Goal: Transaction & Acquisition: Purchase product/service

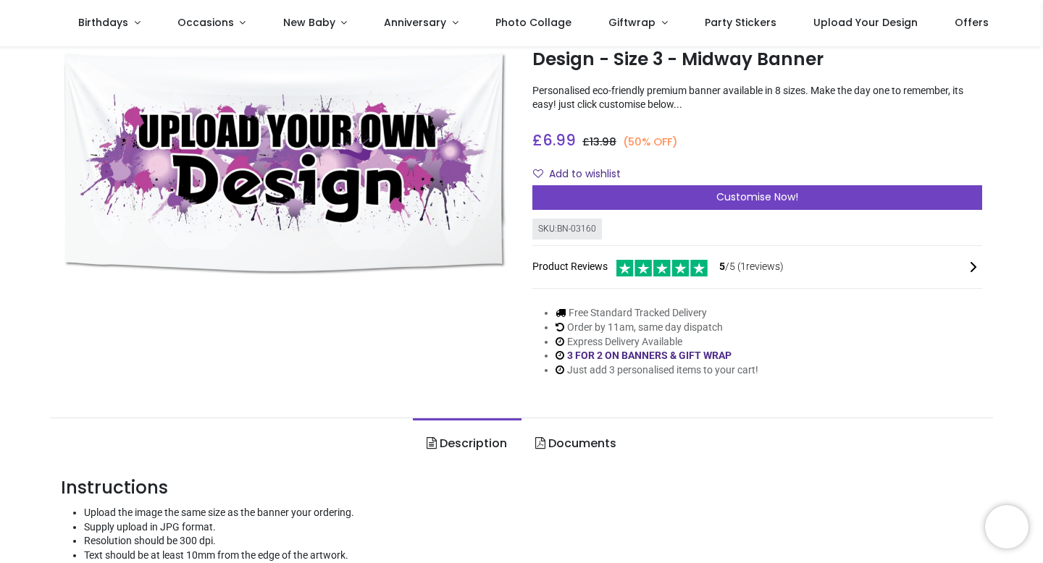
scroll to position [38, 0]
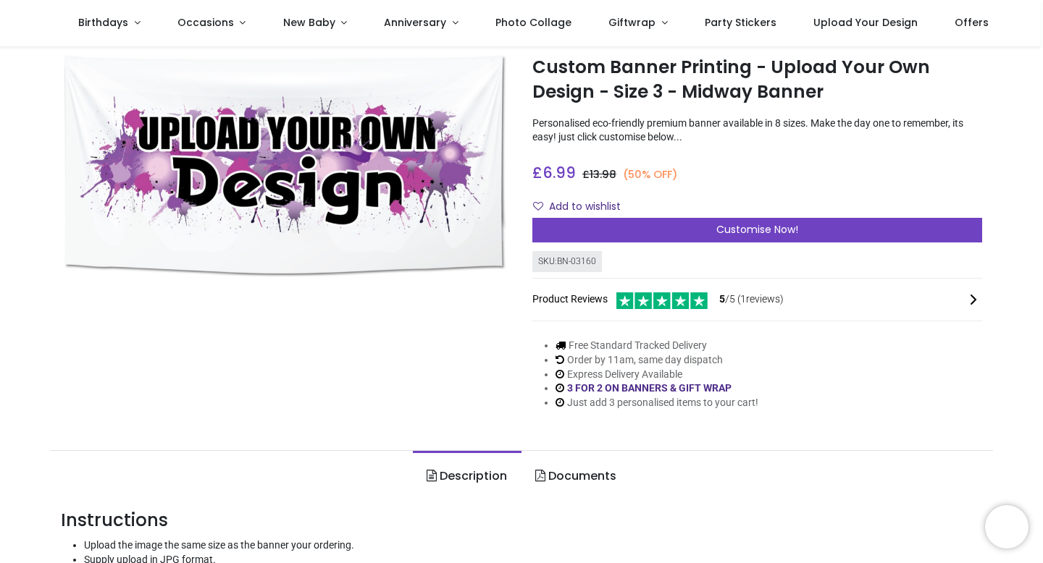
click at [616, 243] on div "Custom Banner Printing - Upload Your Own Design - Size 3 - Midway Banner [URL][…" at bounding box center [756, 242] width 471 height 381
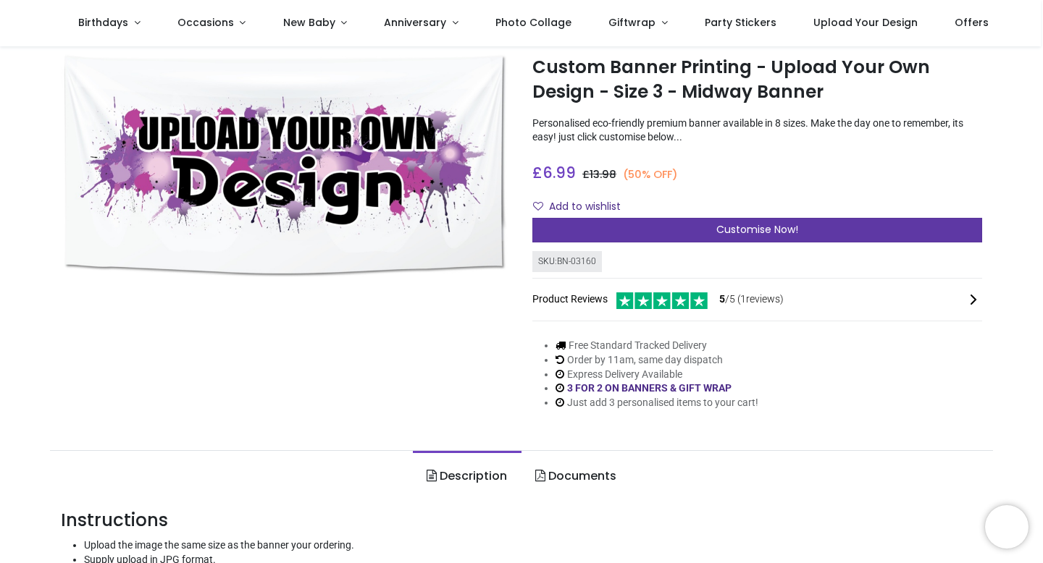
click at [628, 226] on div "Customise Now!" at bounding box center [757, 230] width 450 height 25
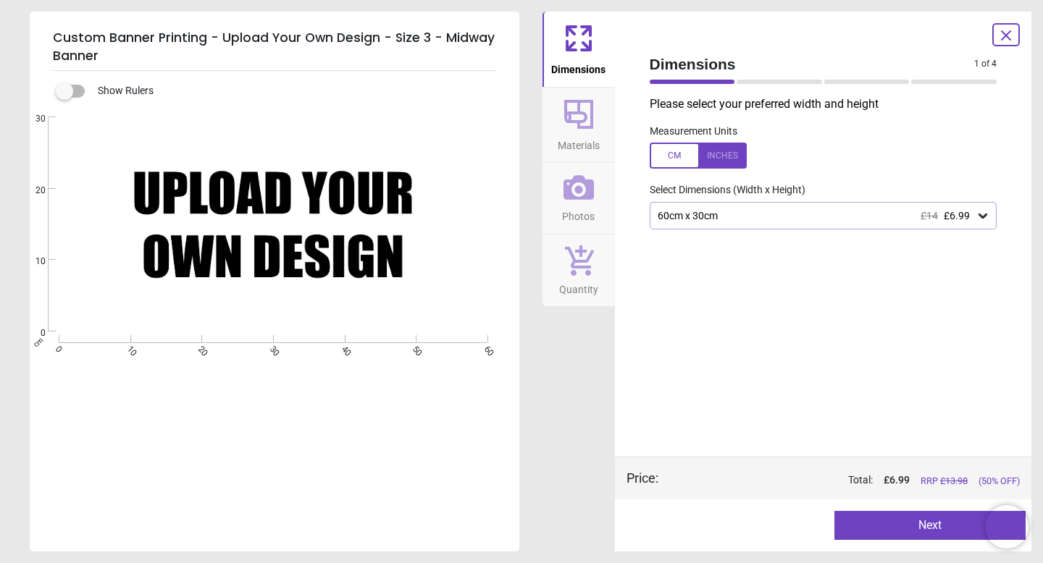
click at [695, 231] on div at bounding box center [823, 248] width 371 height 36
click at [703, 223] on div "60cm x 30cm £14 £6.99" at bounding box center [824, 216] width 348 height 28
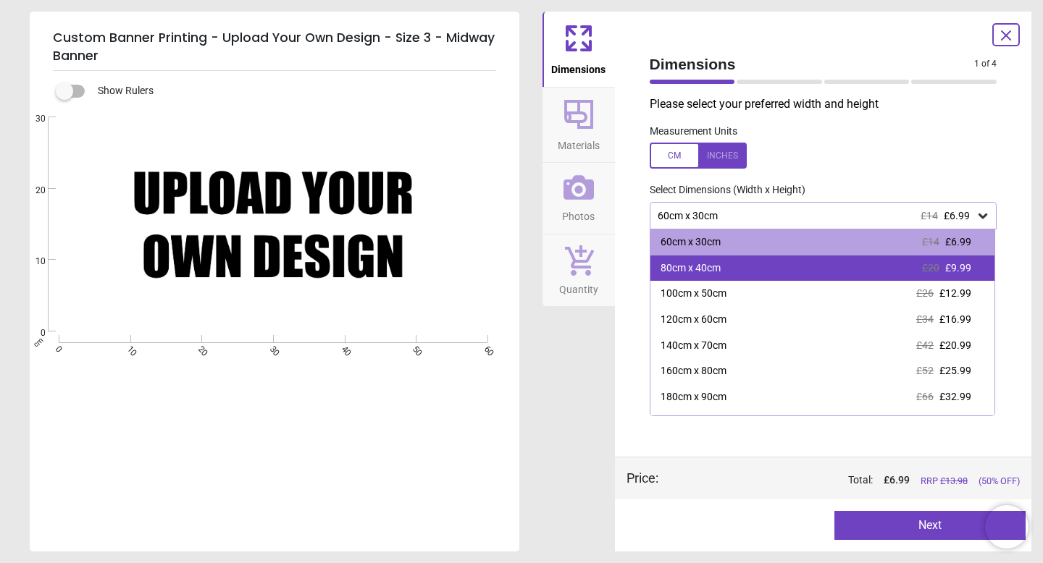
click at [698, 267] on div "80cm x 40cm" at bounding box center [690, 268] width 60 height 14
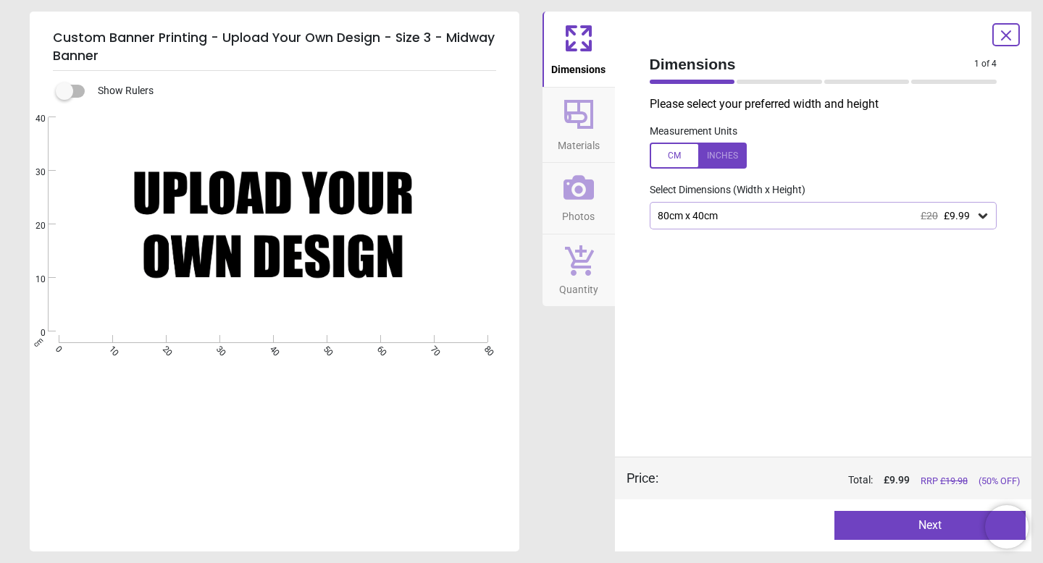
click at [796, 168] on label at bounding box center [824, 156] width 348 height 26
click at [676, 163] on div at bounding box center [698, 156] width 97 height 26
click at [571, 338] on div "Dimensions Materials Photos Quantity" at bounding box center [578, 282] width 72 height 540
click at [998, 43] on icon at bounding box center [1005, 35] width 17 height 17
